Goal: Obtain resource: Download file/media

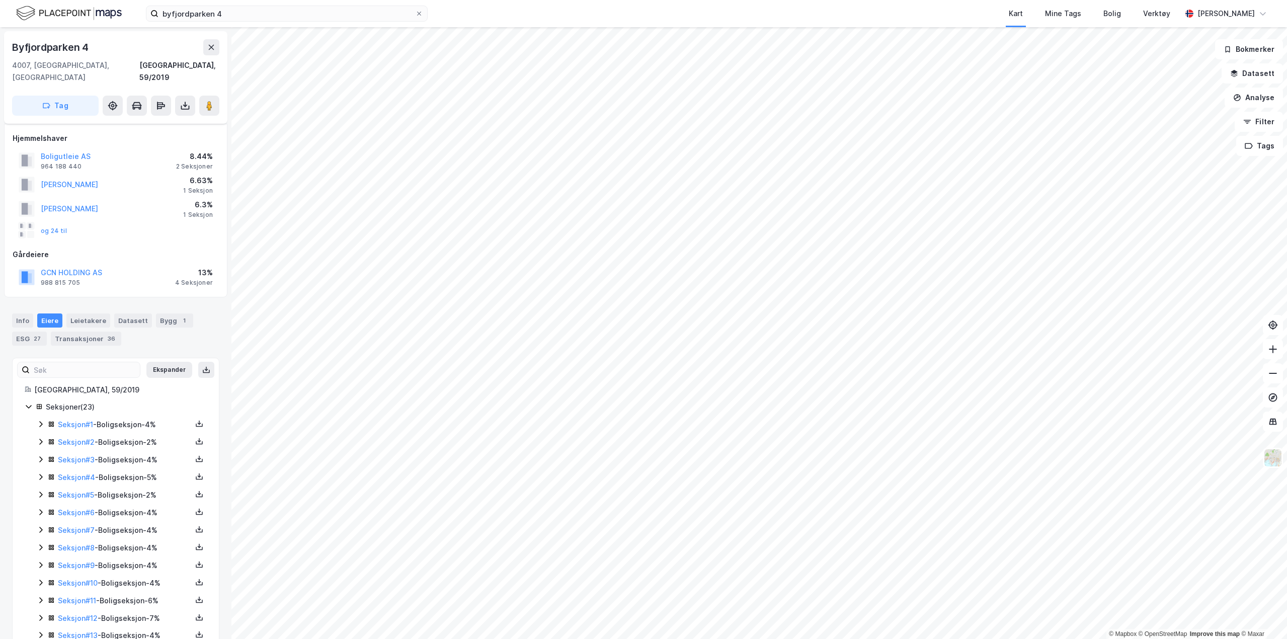
scroll to position [192, 0]
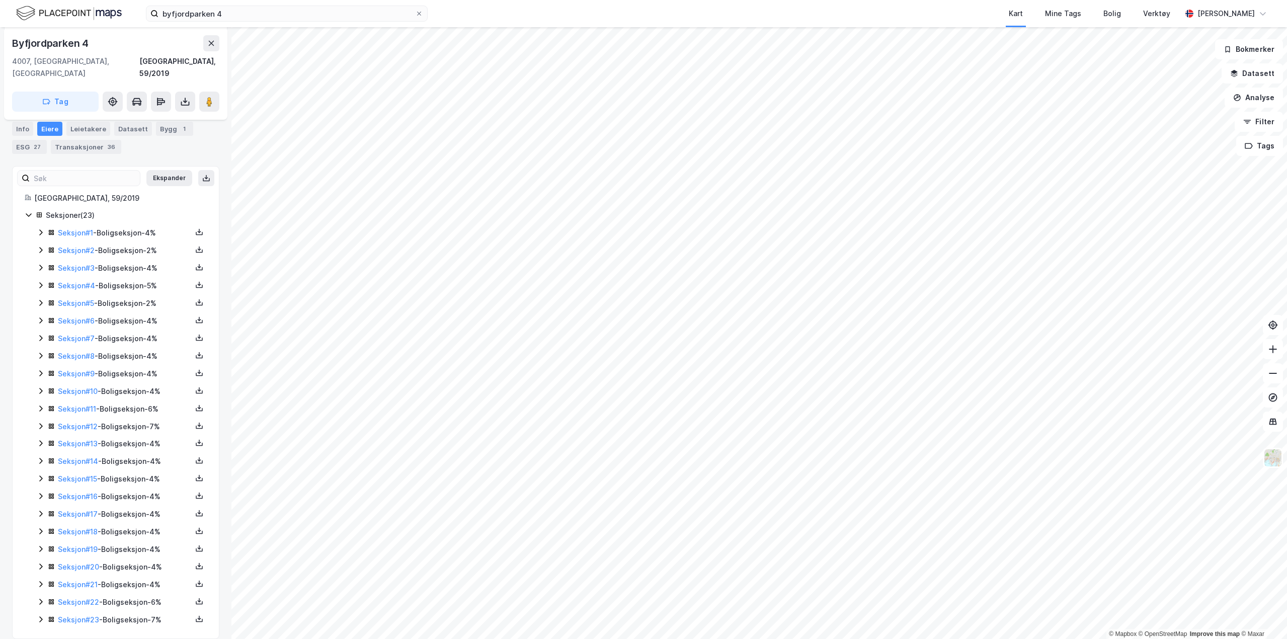
click at [40, 281] on icon at bounding box center [41, 285] width 8 height 8
click at [83, 281] on link "Seksjon # 4" at bounding box center [76, 285] width 37 height 9
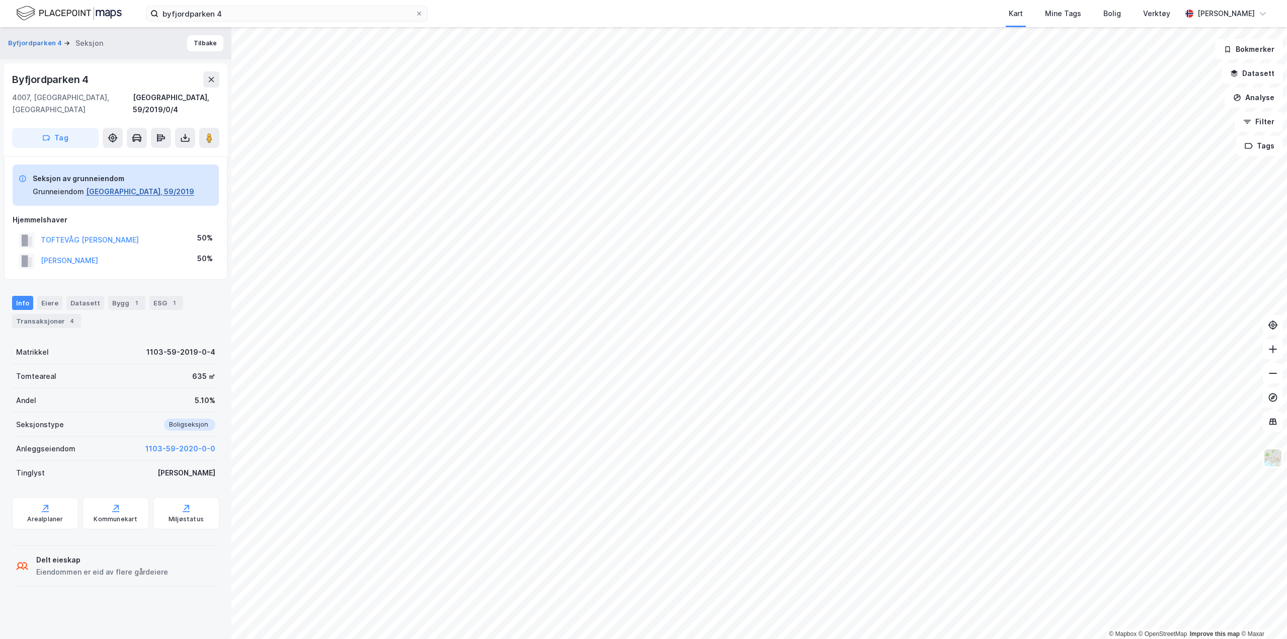
click at [115, 186] on button "[GEOGRAPHIC_DATA], 59/2019" at bounding box center [140, 192] width 108 height 12
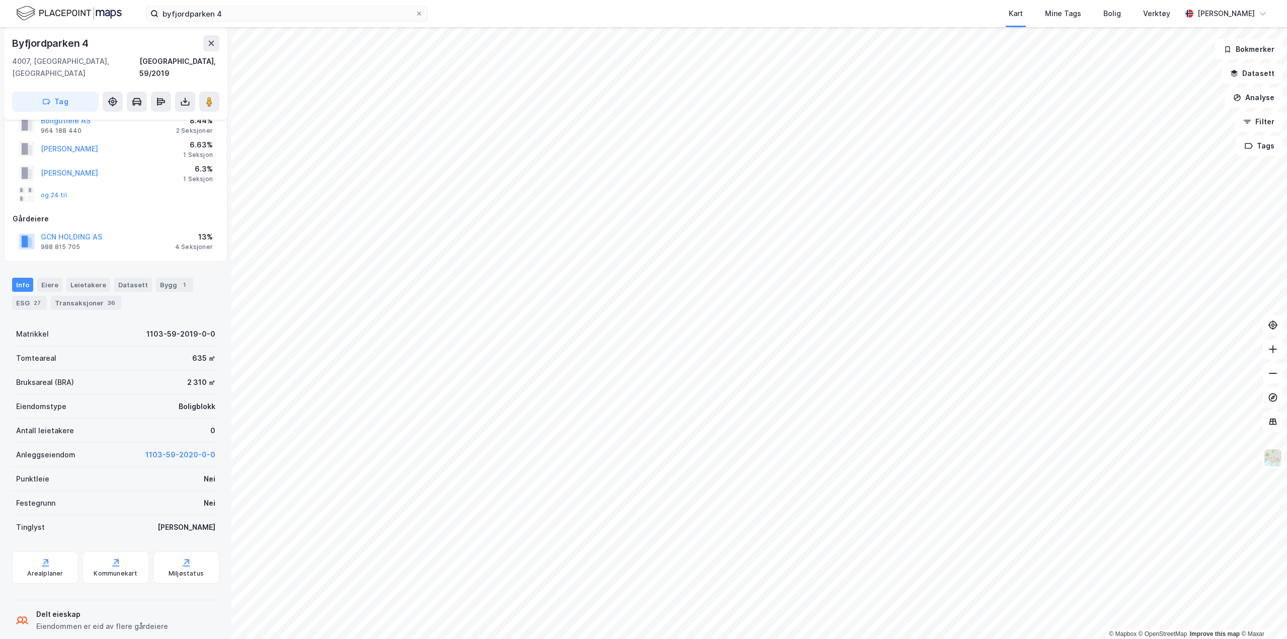
scroll to position [83, 0]
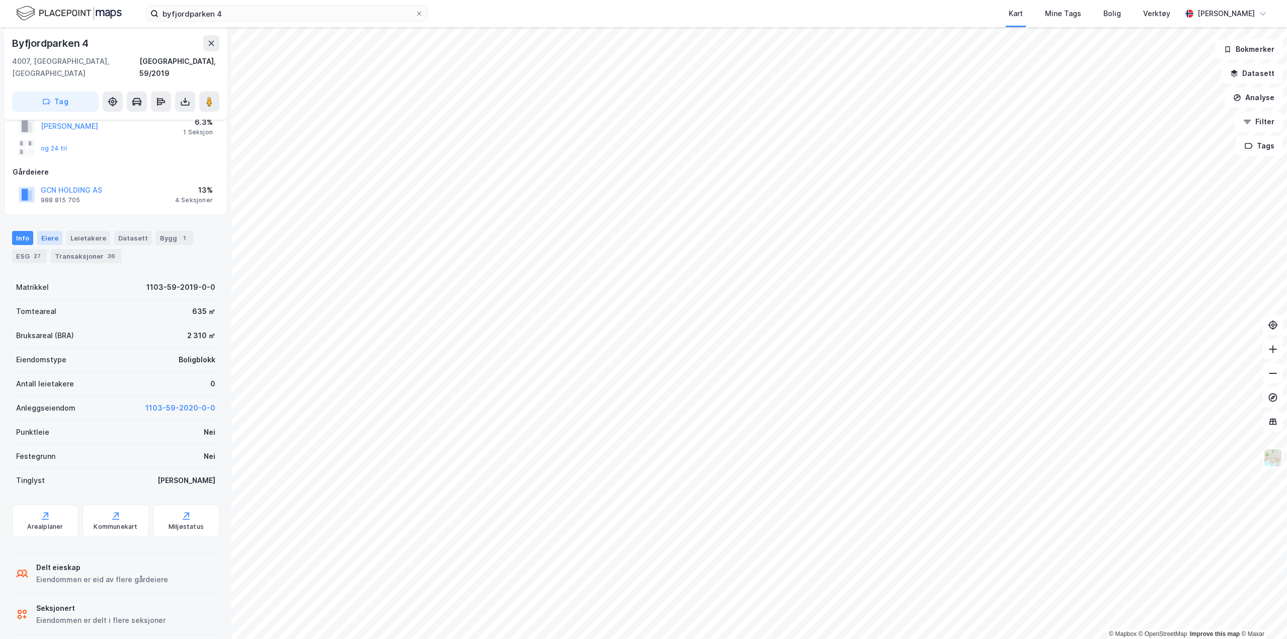
click at [44, 231] on div "Eiere" at bounding box center [49, 238] width 25 height 14
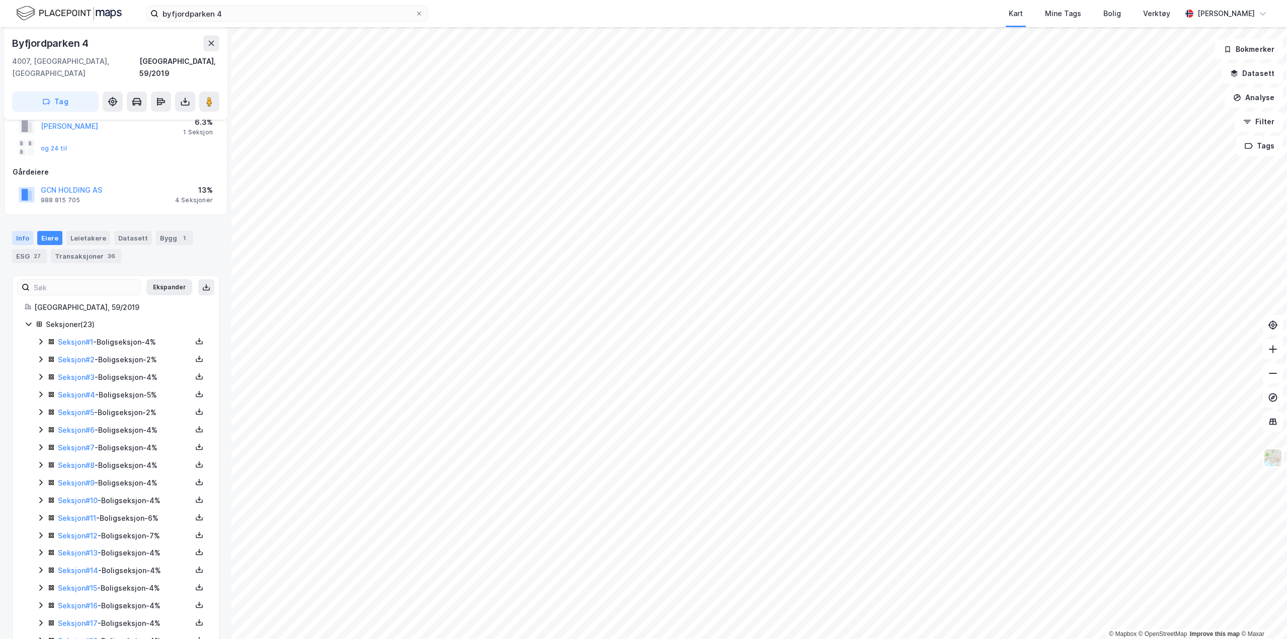
click at [14, 231] on div "Info" at bounding box center [22, 238] width 21 height 14
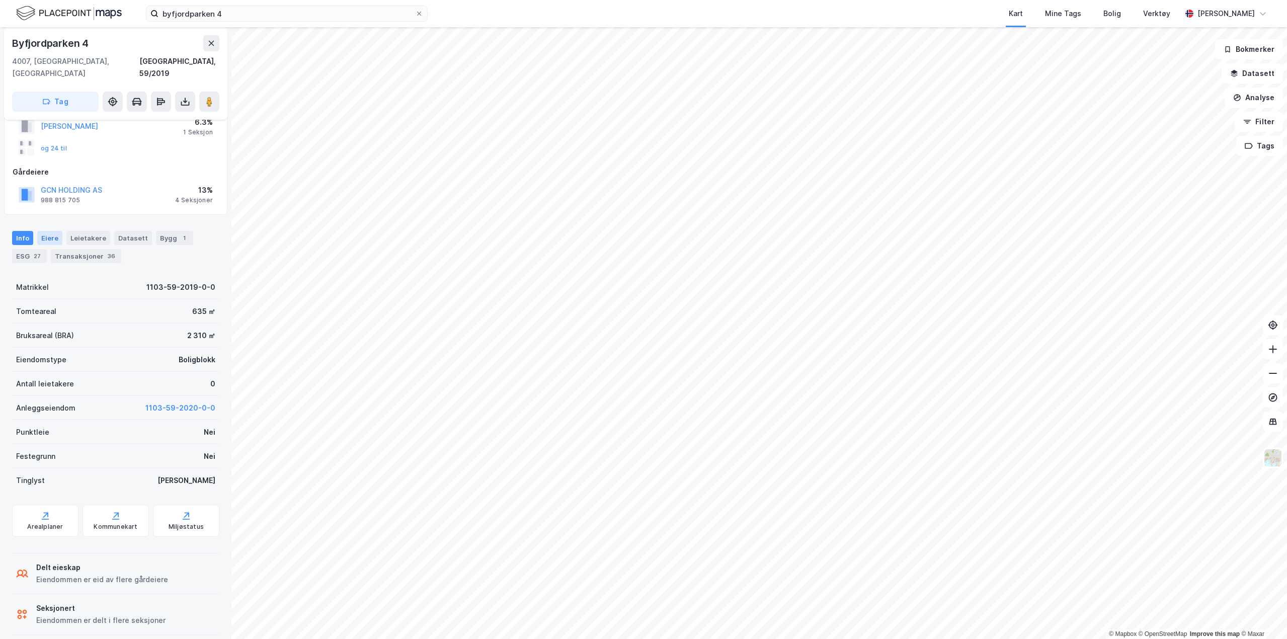
click at [45, 231] on div "Eiere" at bounding box center [49, 238] width 25 height 14
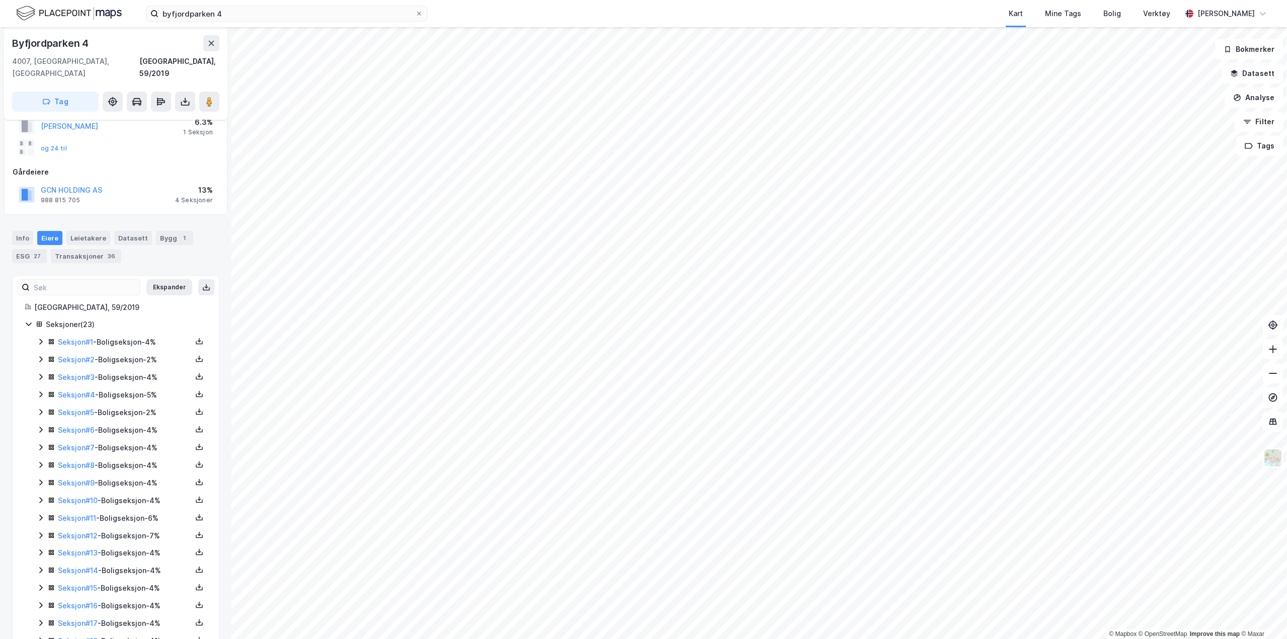
click at [40, 390] on icon at bounding box center [41, 394] width 8 height 8
click at [195, 390] on icon at bounding box center [199, 394] width 8 height 8
click at [151, 352] on div "Grunnbok" at bounding box center [144, 364] width 89 height 24
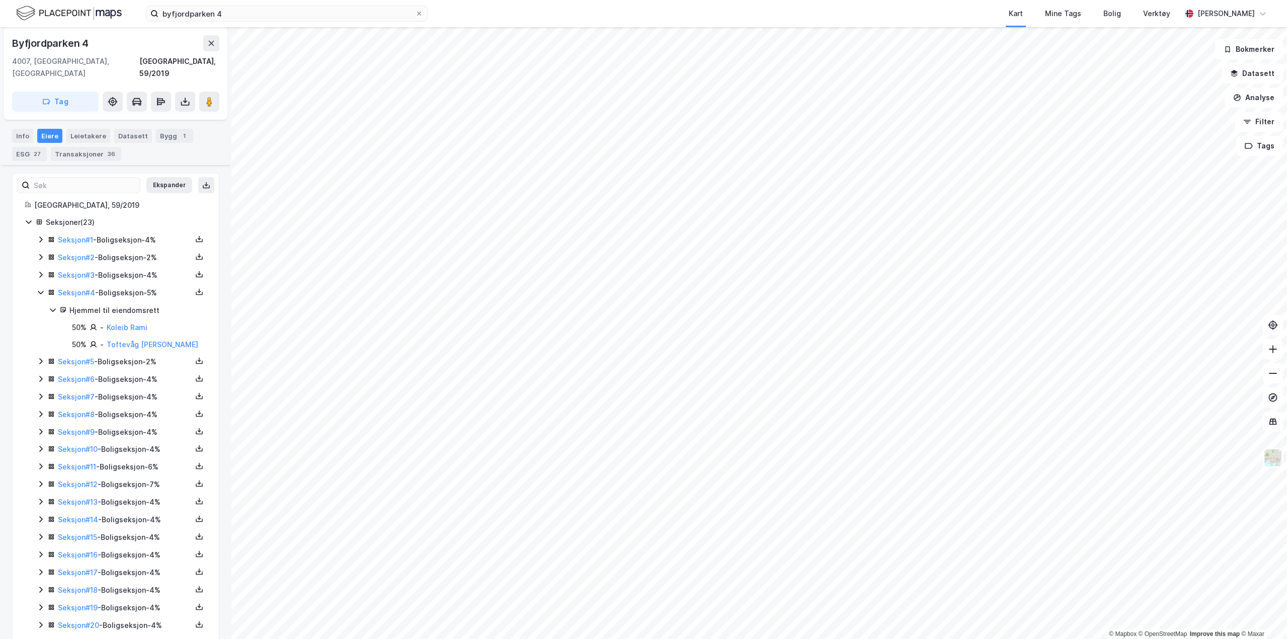
scroll to position [199, 0]
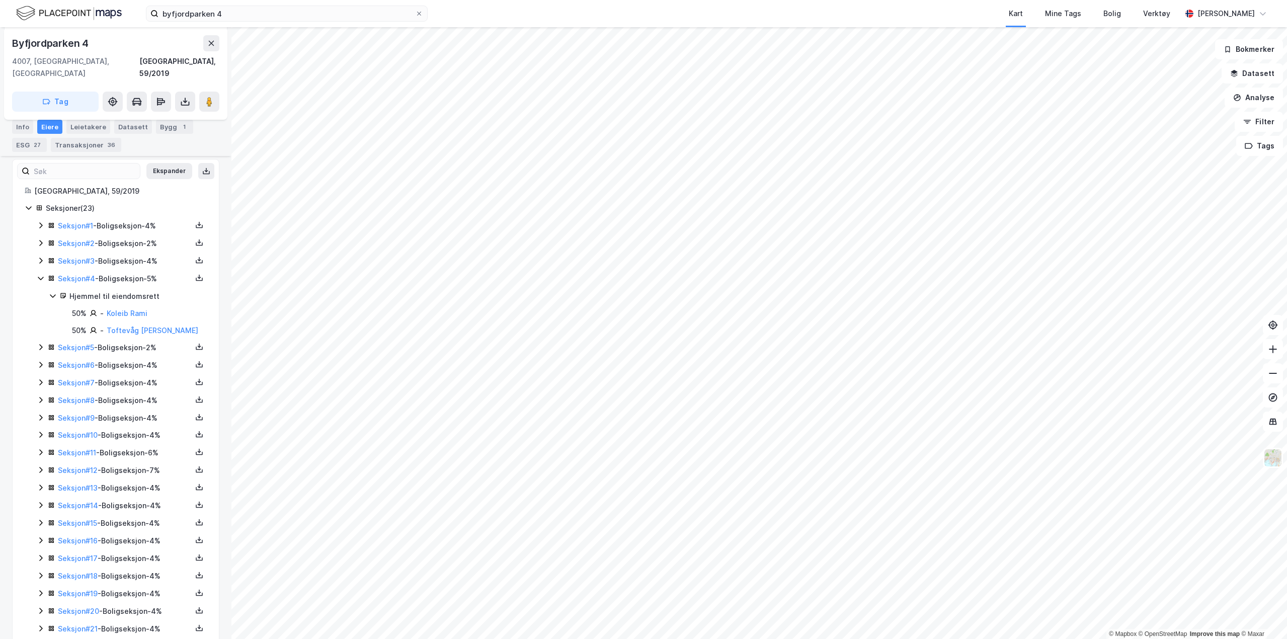
click at [41, 589] on icon at bounding box center [41, 593] width 8 height 8
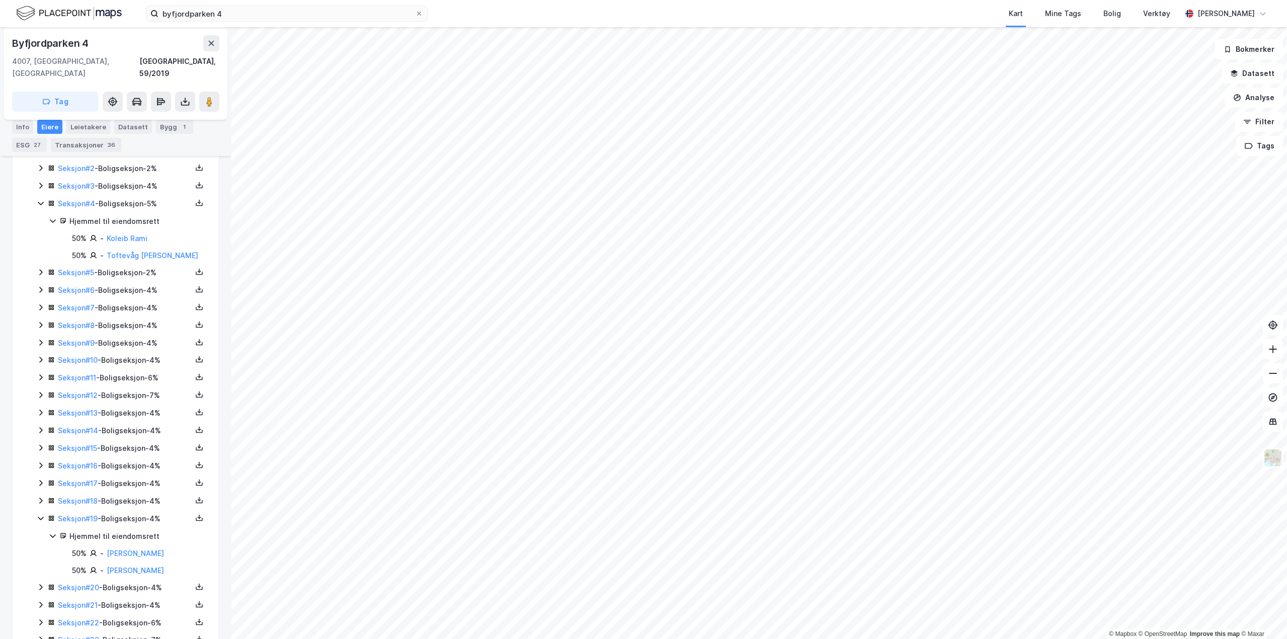
scroll to position [276, 0]
click at [196, 515] on icon at bounding box center [199, 517] width 7 height 4
click at [148, 479] on div "Grunnbok" at bounding box center [139, 485] width 34 height 12
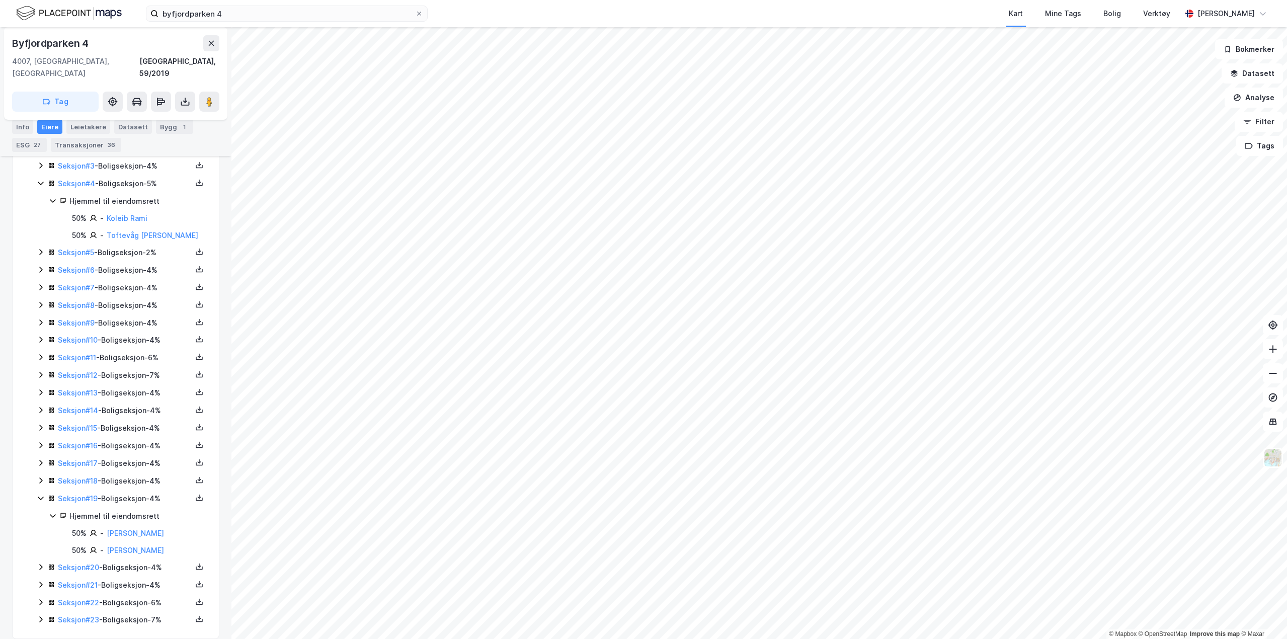
click at [43, 615] on icon at bounding box center [41, 619] width 8 height 8
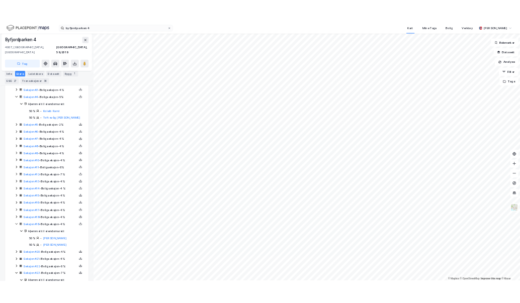
scroll to position [345, 0]
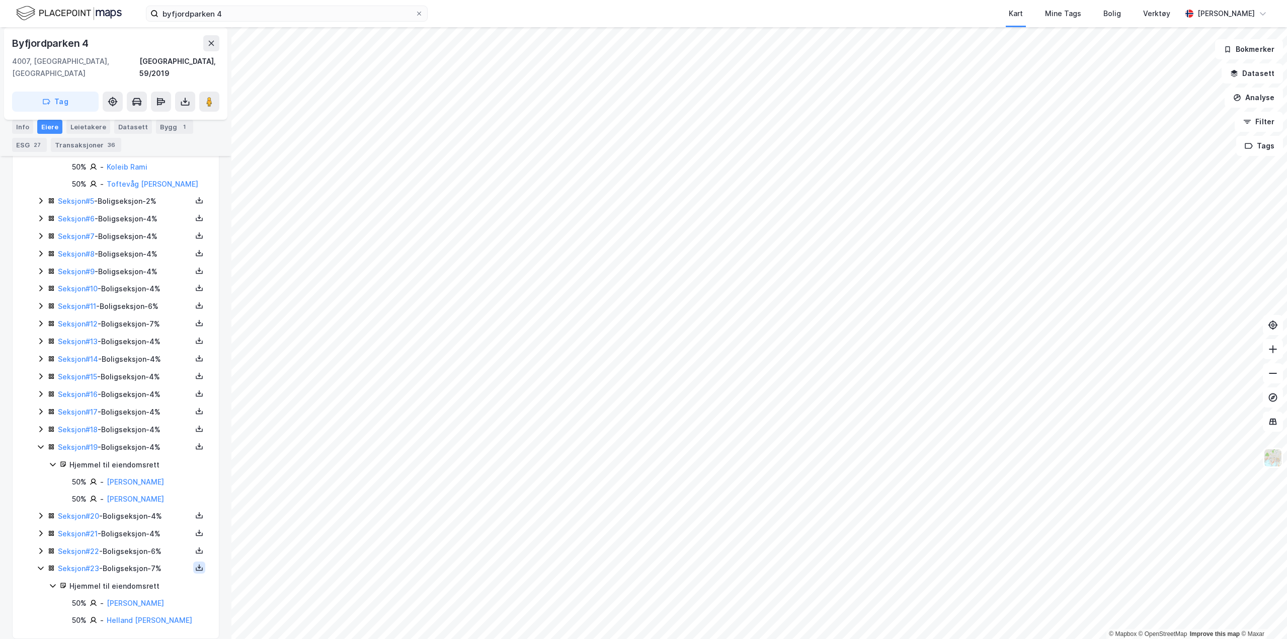
click at [196, 561] on button at bounding box center [199, 567] width 12 height 12
click at [135, 532] on div "Grunnbok" at bounding box center [139, 538] width 34 height 12
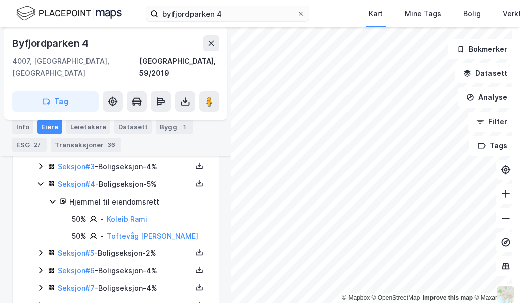
scroll to position [292, 0]
click at [126, 232] on link "Toftevåg [PERSON_NAME]" at bounding box center [153, 236] width 92 height 9
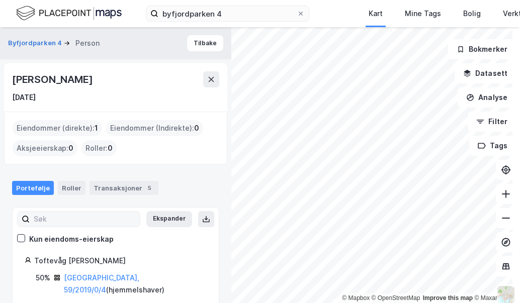
scroll to position [18, 0]
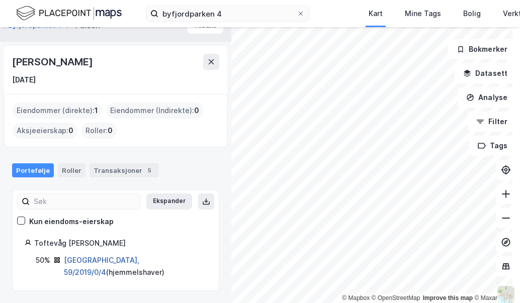
click at [91, 259] on link "[GEOGRAPHIC_DATA], 59/2019/0/4" at bounding box center [101, 266] width 75 height 21
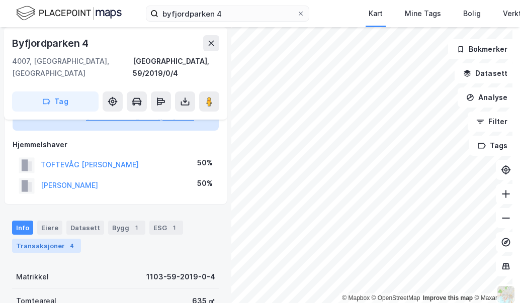
scroll to position [74, 0]
click at [0, 0] on button "[PERSON_NAME]" at bounding box center [0, 0] width 0 height 0
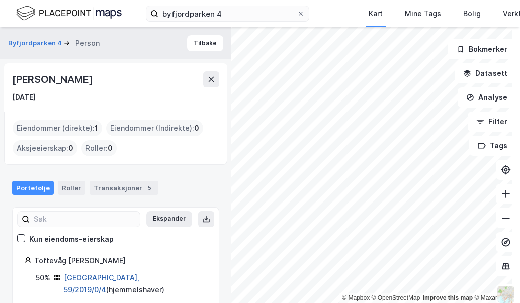
click at [82, 276] on link "[GEOGRAPHIC_DATA], 59/2019/0/4" at bounding box center [101, 284] width 75 height 21
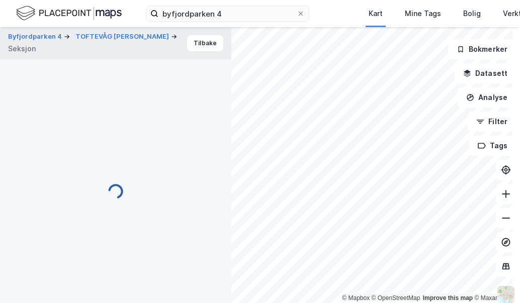
scroll to position [39, 0]
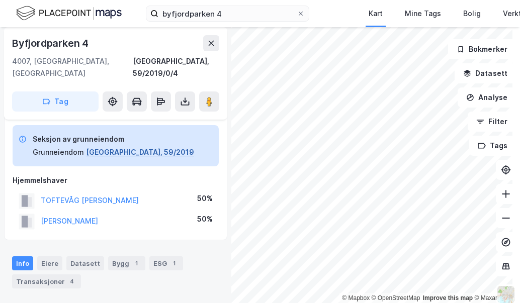
click at [112, 146] on button "[GEOGRAPHIC_DATA], 59/2019" at bounding box center [140, 152] width 108 height 12
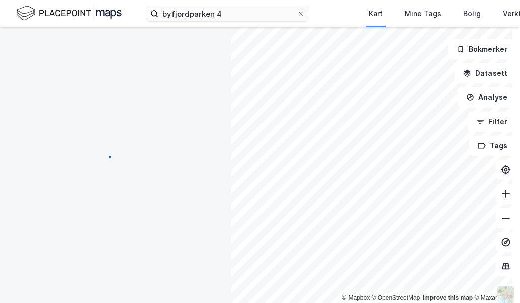
scroll to position [39, 0]
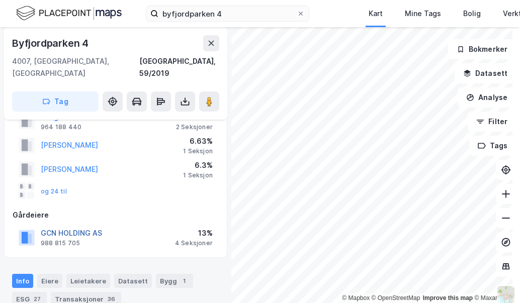
click at [0, 0] on button "GCN HOLDING AS" at bounding box center [0, 0] width 0 height 0
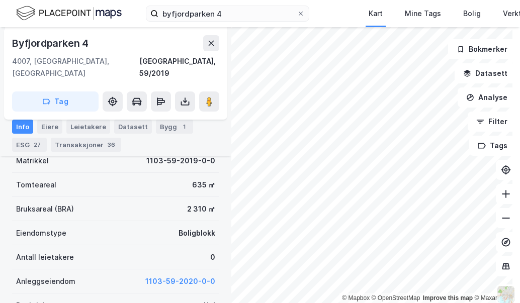
scroll to position [209, 0]
click at [42, 129] on div "Eiere" at bounding box center [49, 127] width 25 height 14
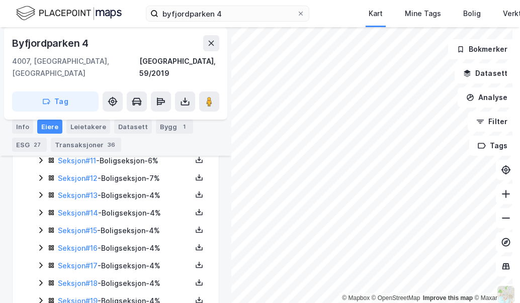
scroll to position [440, 0]
click at [40, 297] on icon at bounding box center [40, 300] width 3 height 6
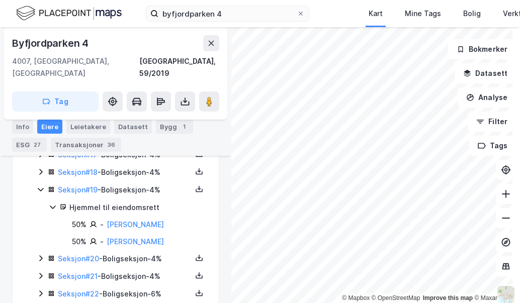
scroll to position [553, 0]
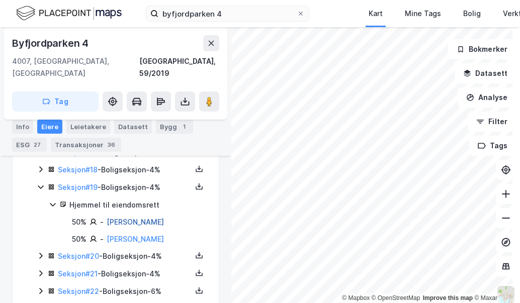
click at [140, 218] on link "[PERSON_NAME]" at bounding box center [135, 222] width 57 height 9
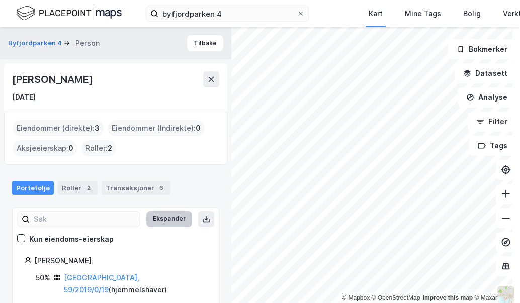
scroll to position [51, 0]
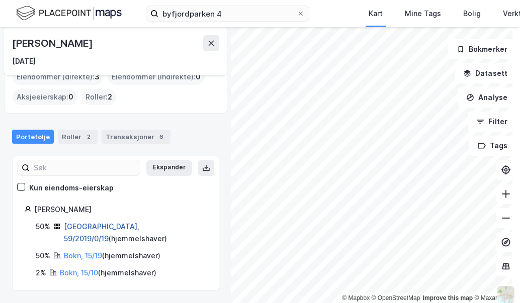
click at [96, 225] on link "[GEOGRAPHIC_DATA], 59/2019/0/19" at bounding box center [101, 232] width 75 height 21
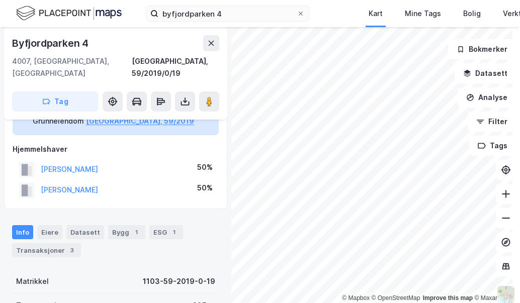
scroll to position [69, 0]
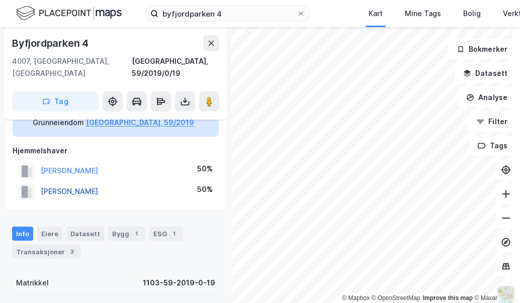
click at [0, 0] on button "[PERSON_NAME]" at bounding box center [0, 0] width 0 height 0
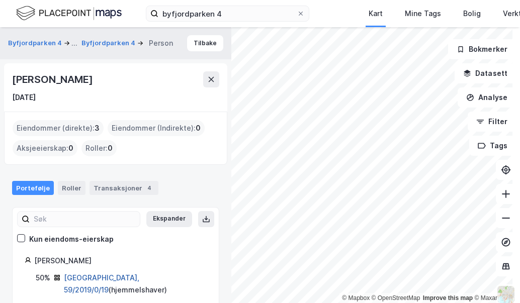
click at [90, 278] on link "[GEOGRAPHIC_DATA], 59/2019/0/19" at bounding box center [101, 284] width 75 height 21
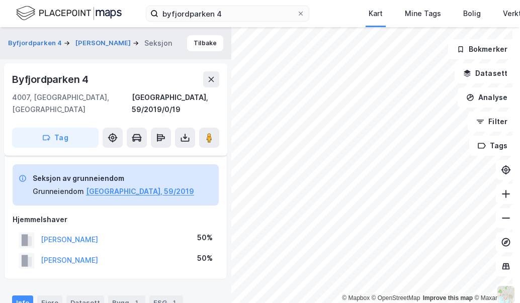
scroll to position [69, 0]
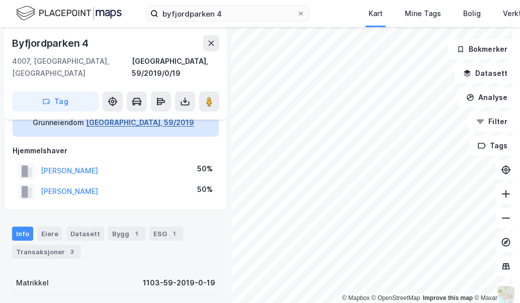
click at [116, 117] on button "[GEOGRAPHIC_DATA], 59/2019" at bounding box center [140, 123] width 108 height 12
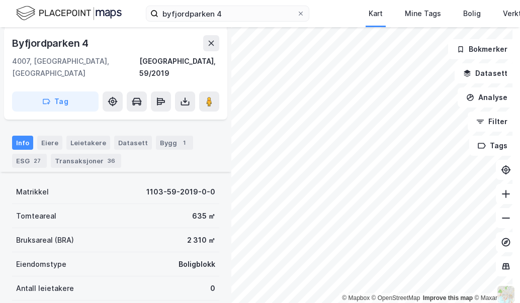
scroll to position [177, 0]
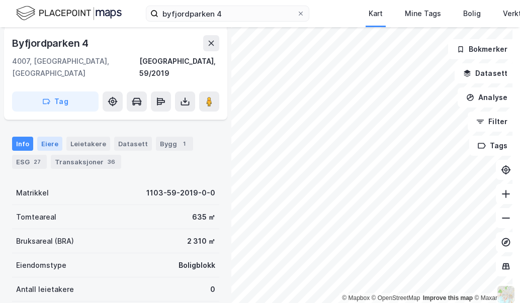
click at [48, 137] on div "Eiere" at bounding box center [49, 144] width 25 height 14
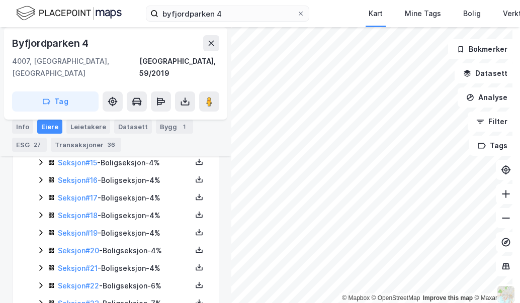
scroll to position [527, 0]
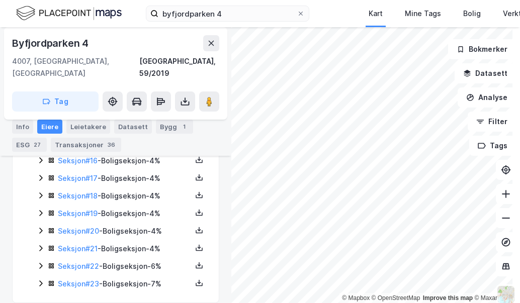
click at [41, 264] on div "Seksjon # 1 - Boligseksjon - 4% Seksjon # 2 - Boligseksjon - 2% Seksjon # 3 - B…" at bounding box center [122, 90] width 170 height 399
click at [43, 280] on icon at bounding box center [41, 284] width 8 height 8
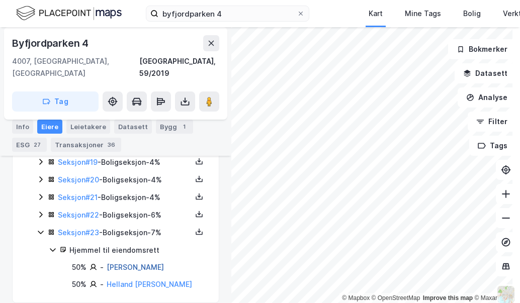
click at [141, 263] on link "[PERSON_NAME]" at bounding box center [135, 267] width 57 height 9
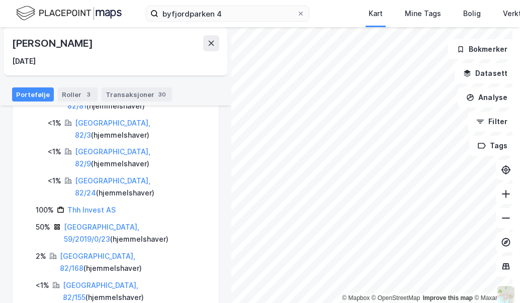
scroll to position [179, 0]
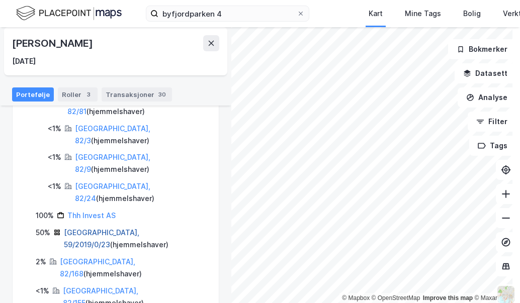
click at [97, 228] on link "[GEOGRAPHIC_DATA], 59/2019/0/23" at bounding box center [101, 238] width 75 height 21
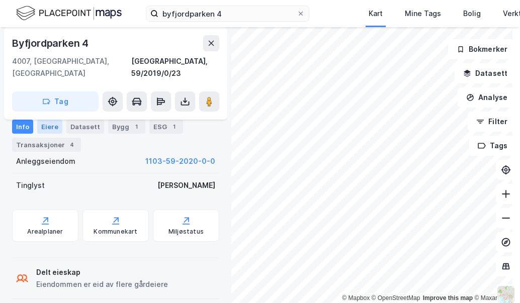
click at [46, 127] on div "Eiere" at bounding box center [49, 127] width 25 height 14
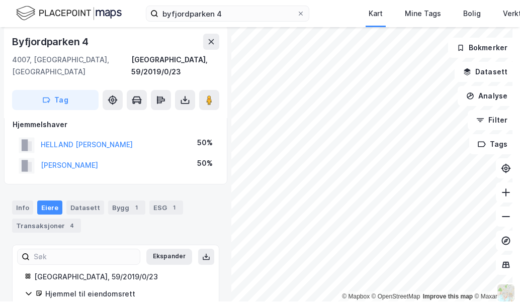
scroll to position [93, 0]
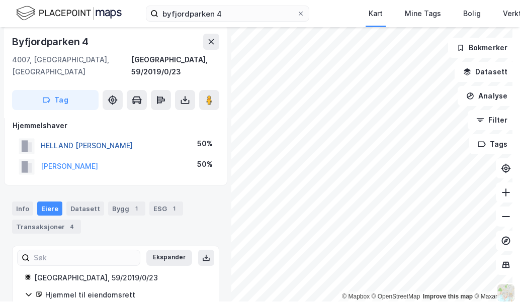
click at [0, 0] on button "HELLAND [PERSON_NAME]" at bounding box center [0, 0] width 0 height 0
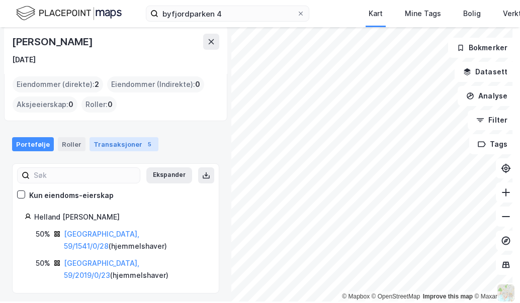
scroll to position [46, 0]
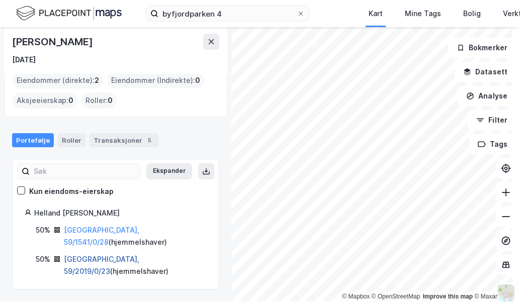
click at [100, 262] on link "[GEOGRAPHIC_DATA], 59/2019/0/23" at bounding box center [101, 265] width 75 height 21
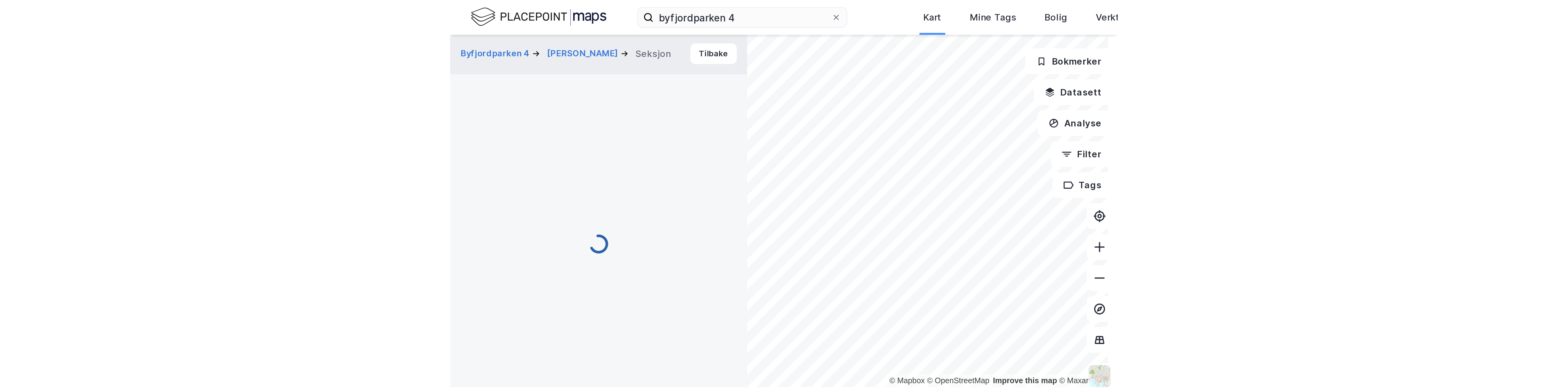
scroll to position [57, 0]
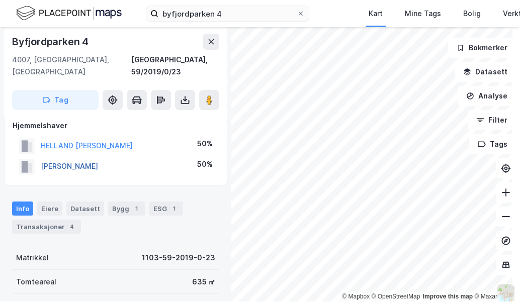
click at [0, 0] on button "[PERSON_NAME]" at bounding box center [0, 0] width 0 height 0
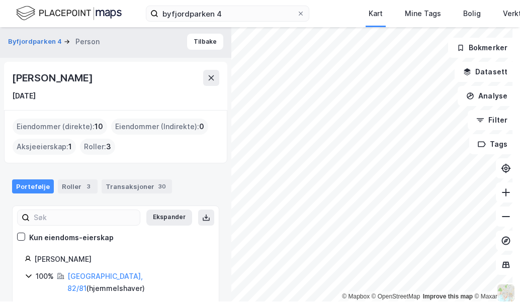
click at [100, 155] on div "© Mapbox © OpenStreetMap Improve this map © Maxar Byfjordparken 4 Person [PERSO…" at bounding box center [260, 164] width 520 height 276
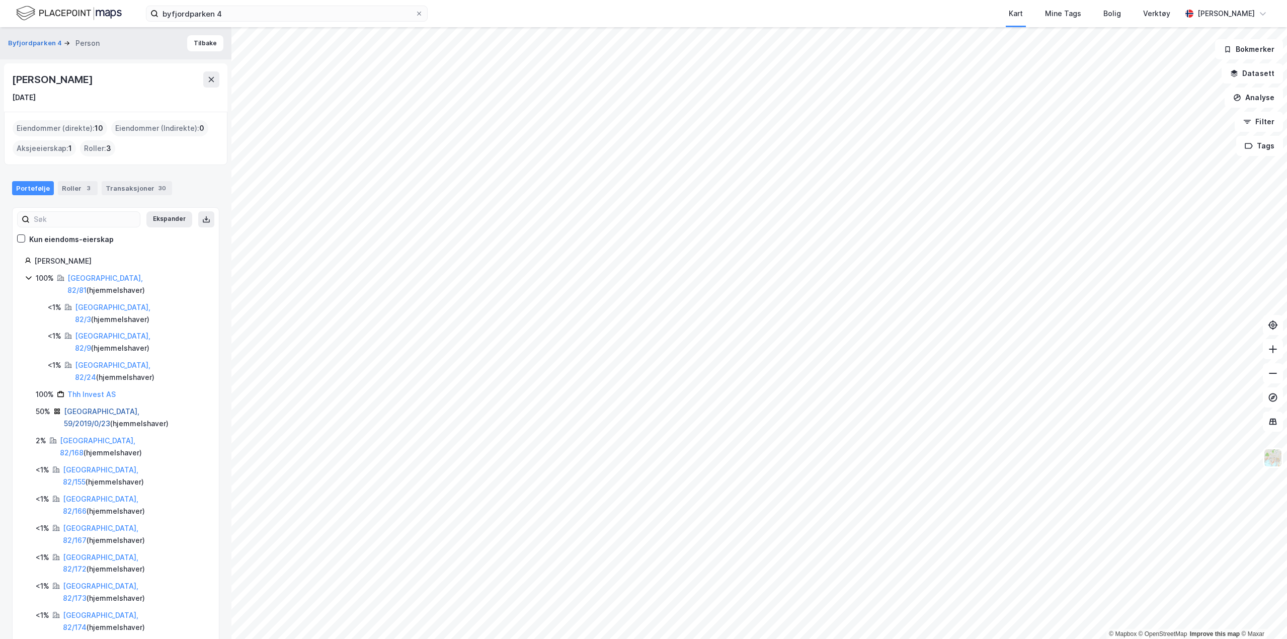
click at [88, 407] on link "[GEOGRAPHIC_DATA], 59/2019/0/23" at bounding box center [101, 417] width 75 height 21
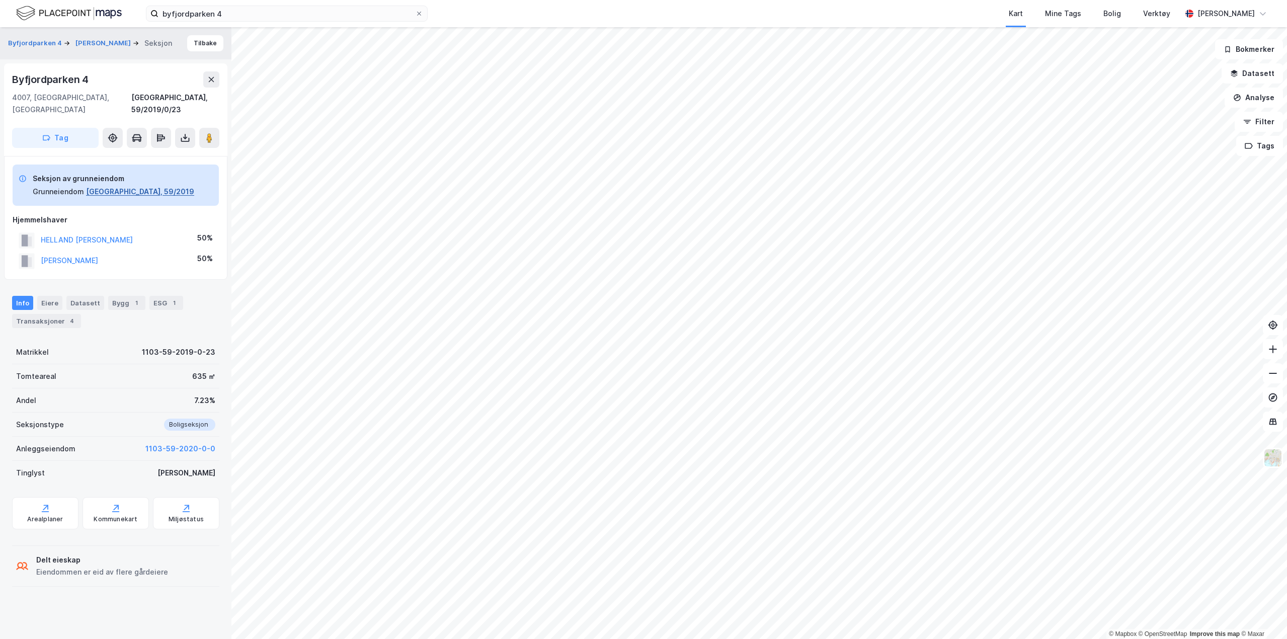
click at [128, 186] on button "[GEOGRAPHIC_DATA], 59/2019" at bounding box center [140, 192] width 108 height 12
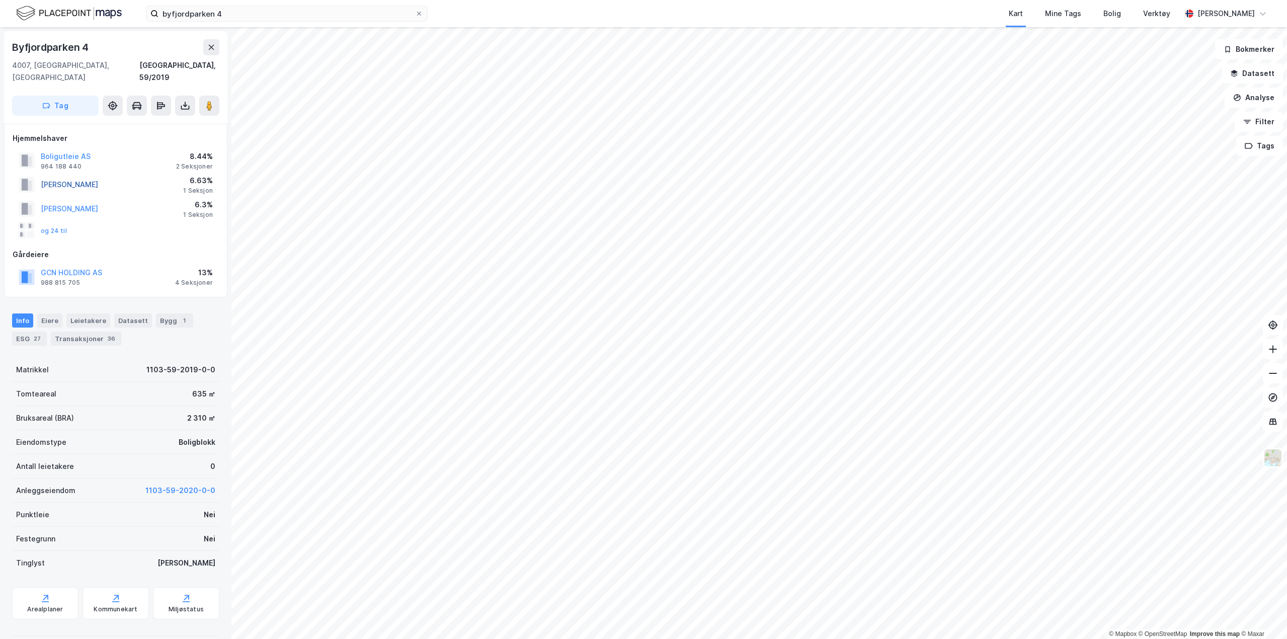
click at [0, 0] on button "[PERSON_NAME]" at bounding box center [0, 0] width 0 height 0
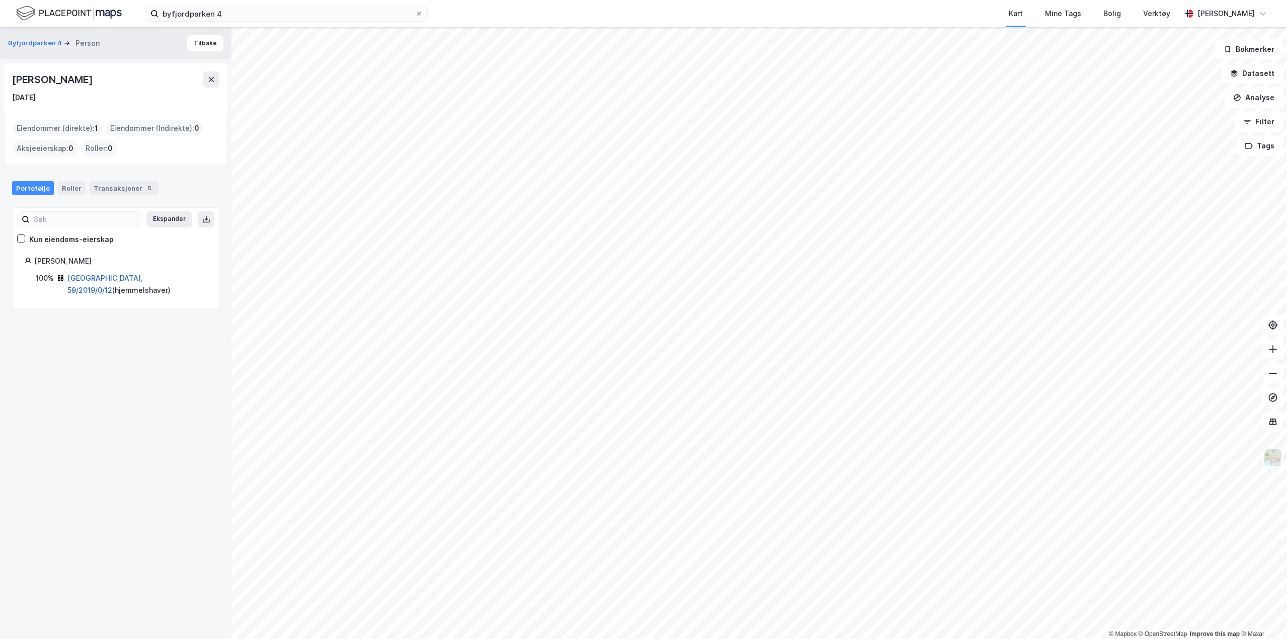
click at [98, 278] on link "[GEOGRAPHIC_DATA], 59/2019/0/12" at bounding box center [104, 284] width 75 height 21
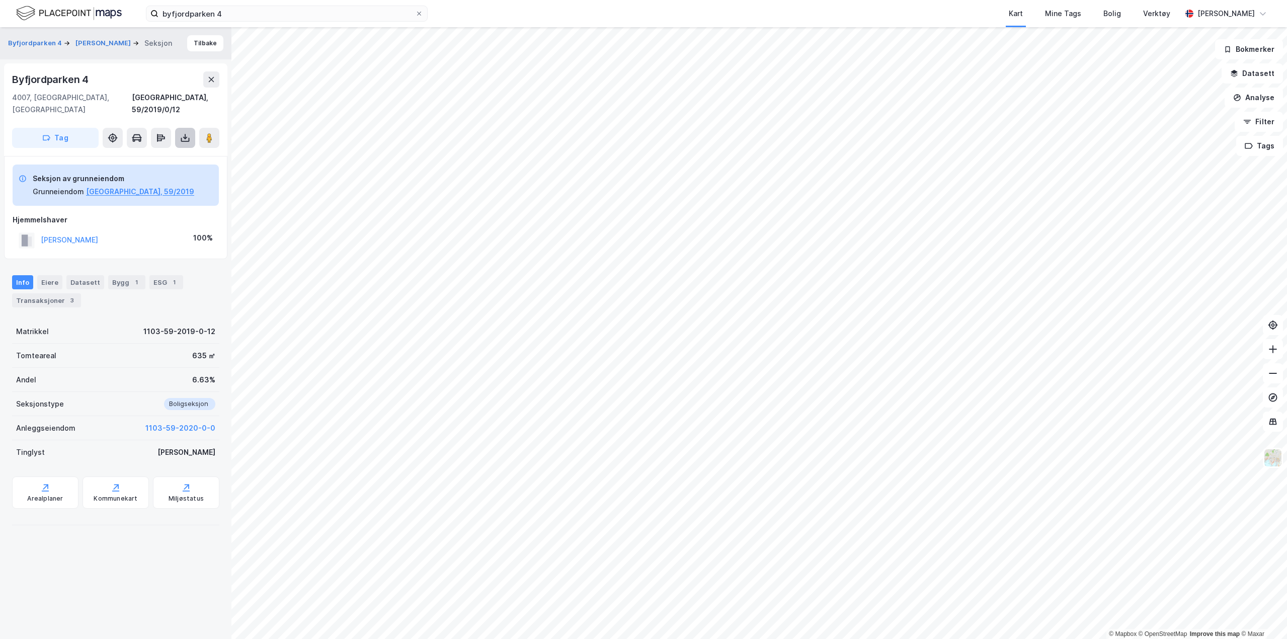
click at [185, 133] on icon at bounding box center [185, 138] width 10 height 10
click at [161, 154] on div "Last ned grunnbok" at bounding box center [135, 158] width 58 height 8
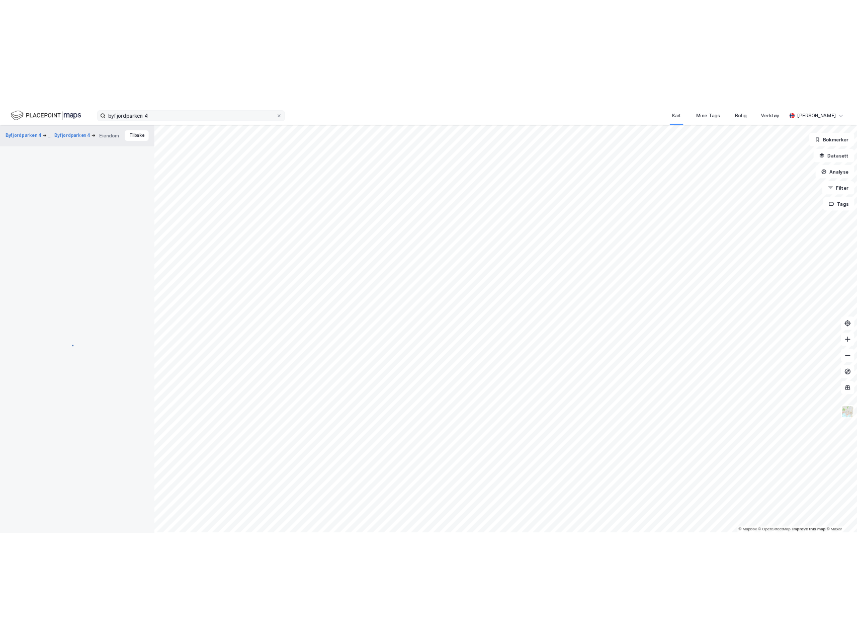
scroll to position [1, 0]
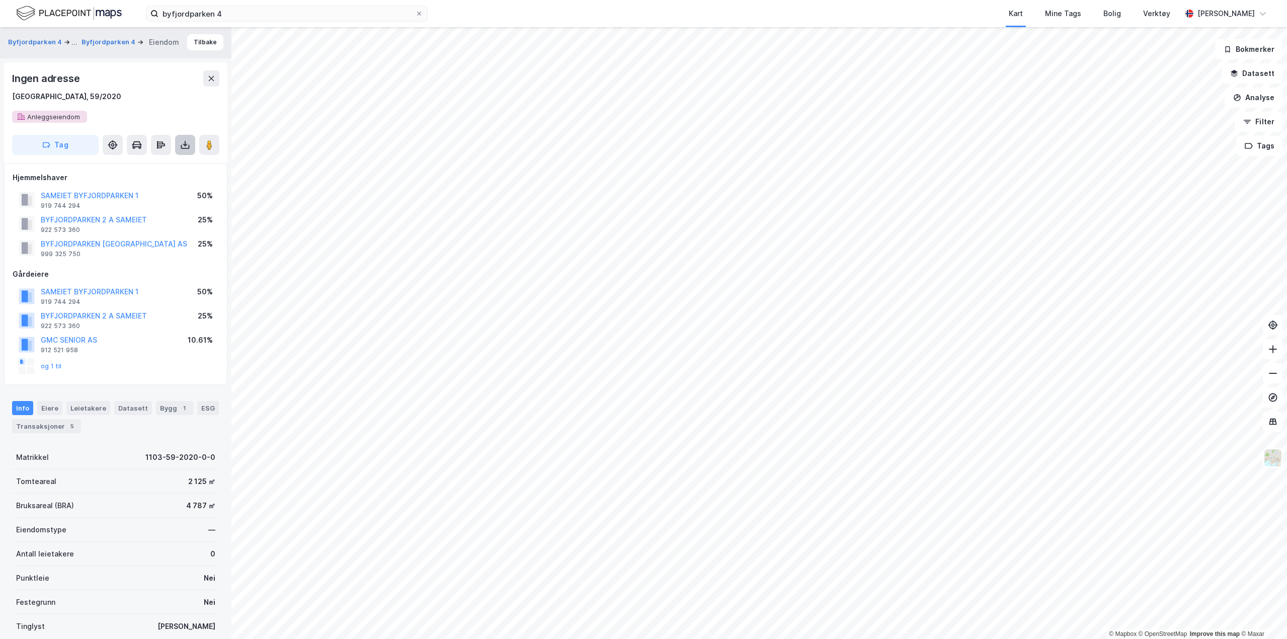
click at [186, 147] on icon at bounding box center [185, 145] width 10 height 10
click at [163, 166] on div "Last ned grunnbok" at bounding box center [135, 165] width 58 height 8
